Goal: Check status

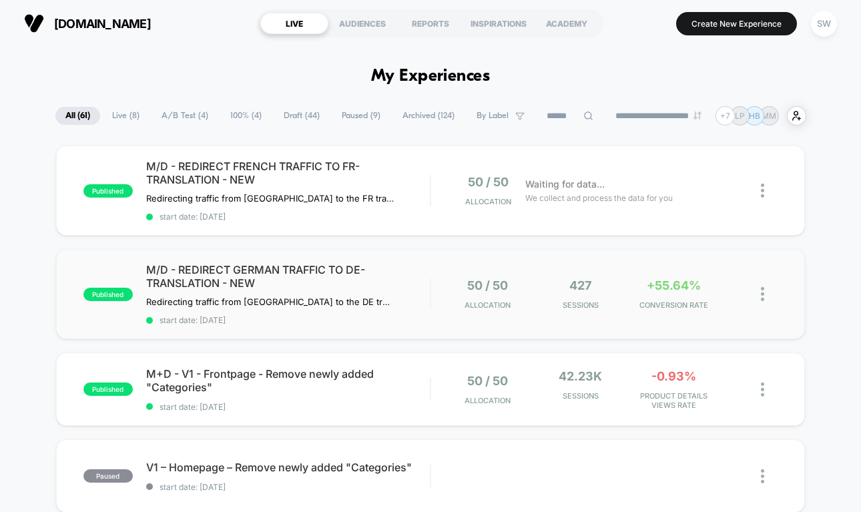
click at [444, 316] on div "published M/D - REDIRECT GERMAN TRAFFIC TO DE-TRANSLATION - NEW Redirecting tra…" at bounding box center [430, 294] width 748 height 90
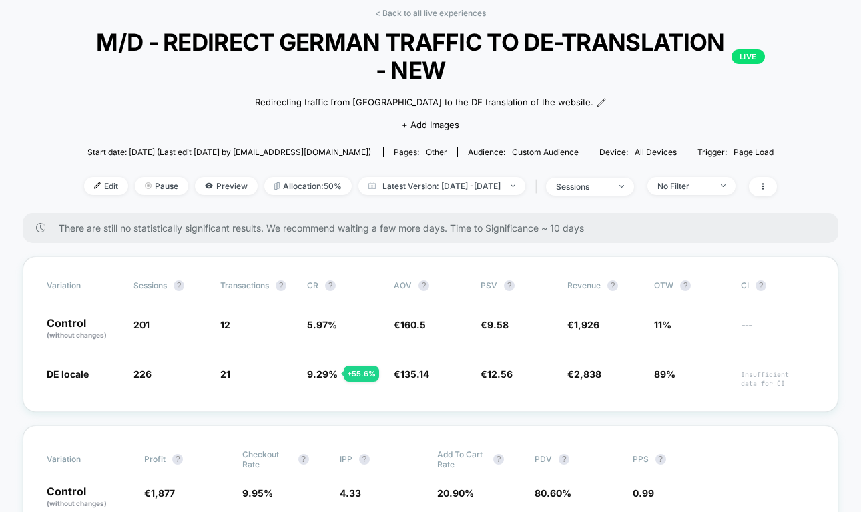
scroll to position [106, 0]
